Goal: Task Accomplishment & Management: Complete application form

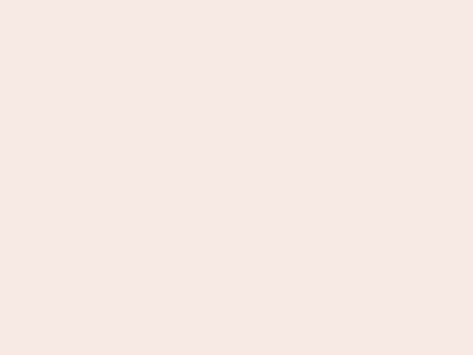
click at [237, 178] on nb-app "Almost there Thank you for registering for Newbook. Your account is under revie…" at bounding box center [236, 177] width 473 height 355
click at [237, 0] on nb-app "Almost there Thank you for registering for Newbook. Your account is under revie…" at bounding box center [236, 177] width 473 height 355
click at [253, 0] on nb-app "Almost there Thank you for registering for Newbook. Your account is under revie…" at bounding box center [236, 177] width 473 height 355
click at [237, 178] on nb-app "Almost there Thank you for registering for Newbook. Your account is under revie…" at bounding box center [236, 177] width 473 height 355
click at [237, 0] on nb-app "Almost there Thank you for registering for Newbook. Your account is under revie…" at bounding box center [236, 177] width 473 height 355
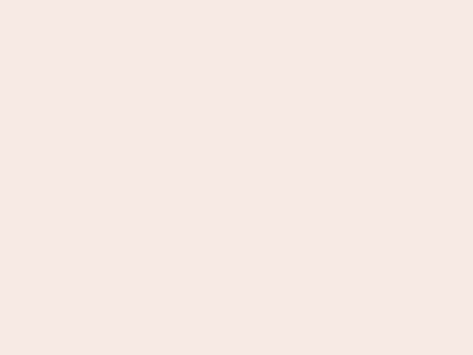
click at [165, 0] on nb-app "Almost there Thank you for registering for Newbook. Your account is under revie…" at bounding box center [236, 177] width 473 height 355
click at [237, 178] on nb-app "Almost there Thank you for registering for Newbook. Your account is under revie…" at bounding box center [236, 177] width 473 height 355
click at [237, 0] on nb-app "Almost there Thank you for registering for Newbook. Your account is under revie…" at bounding box center [236, 177] width 473 height 355
click at [165, 0] on nb-app "Almost there Thank you for registering for Newbook. Your account is under revie…" at bounding box center [236, 177] width 473 height 355
click at [237, 178] on nb-app "Almost there Thank you for registering for Newbook. Your account is under revie…" at bounding box center [236, 177] width 473 height 355
